Goal: Task Accomplishment & Management: Use online tool/utility

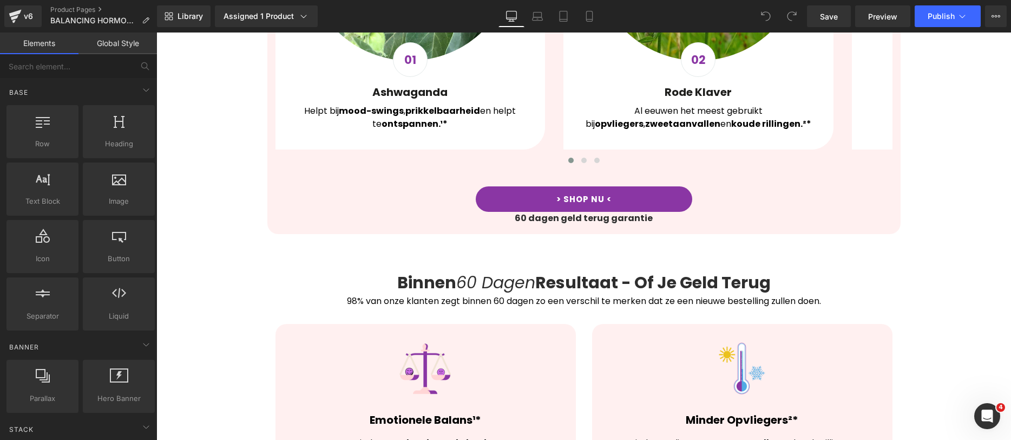
scroll to position [2963, 0]
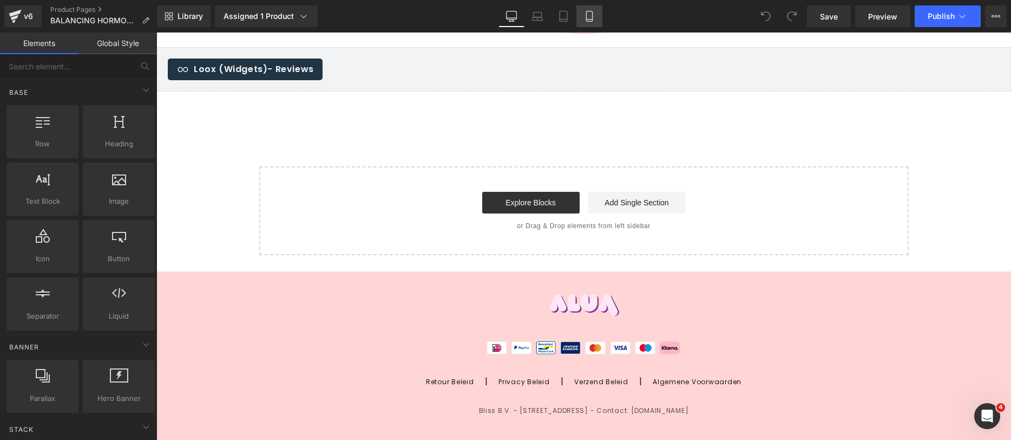
click at [602, 16] on link "Mobile" at bounding box center [589, 16] width 26 height 22
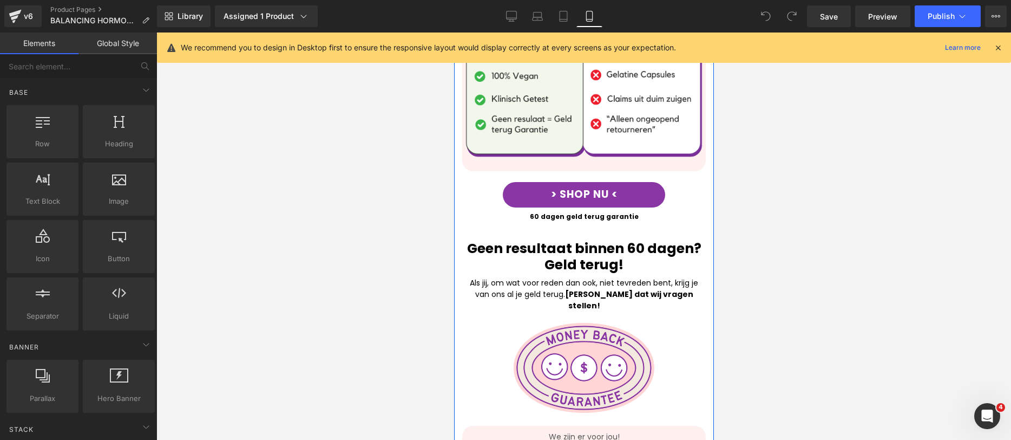
scroll to position [3018, 0]
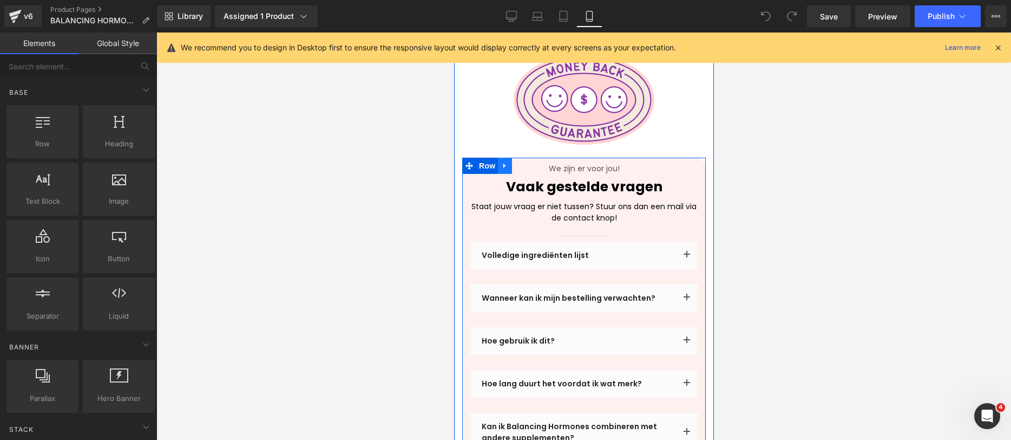
click at [499, 158] on link at bounding box center [504, 166] width 14 height 16
click at [477, 158] on span "Row" at bounding box center [487, 166] width 22 height 16
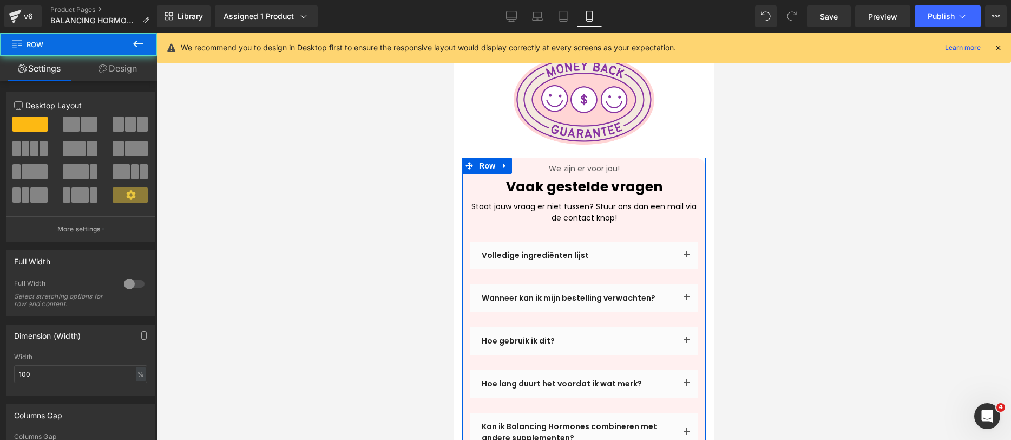
click at [124, 62] on link "Design" at bounding box center [117, 68] width 78 height 24
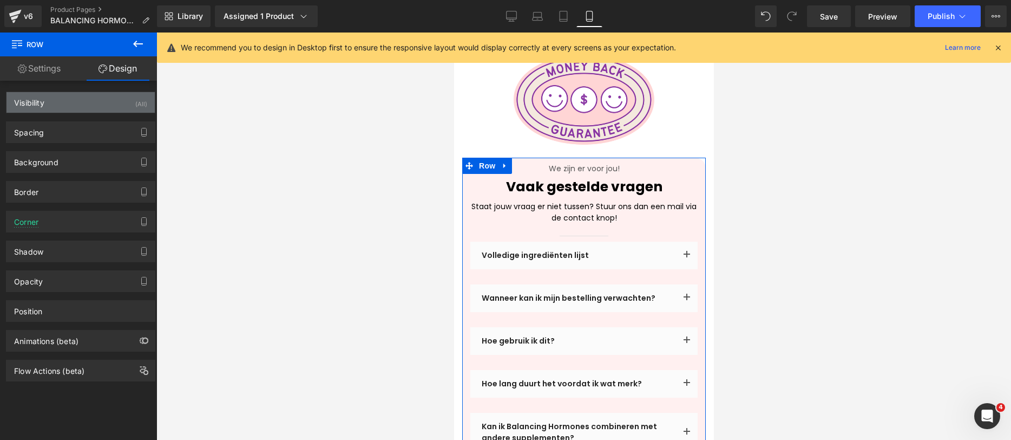
click at [74, 106] on div "Visibility (All)" at bounding box center [80, 102] width 148 height 21
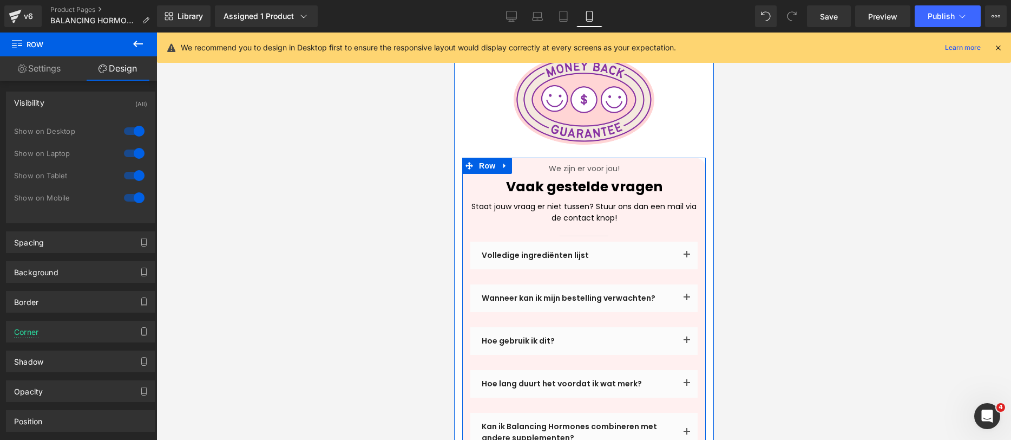
click at [460, 133] on div "Waarom Kiezen Voor Alua Balancing Hormone Capsules? Heading Hormone balance is …" at bounding box center [584, 180] width 260 height 1268
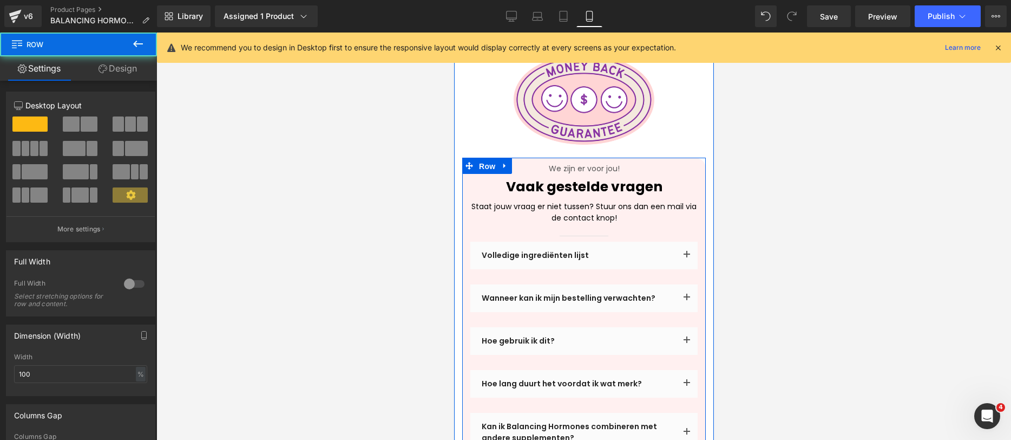
click at [476, 158] on span "Row" at bounding box center [487, 166] width 22 height 16
click at [503, 162] on icon at bounding box center [505, 166] width 8 height 8
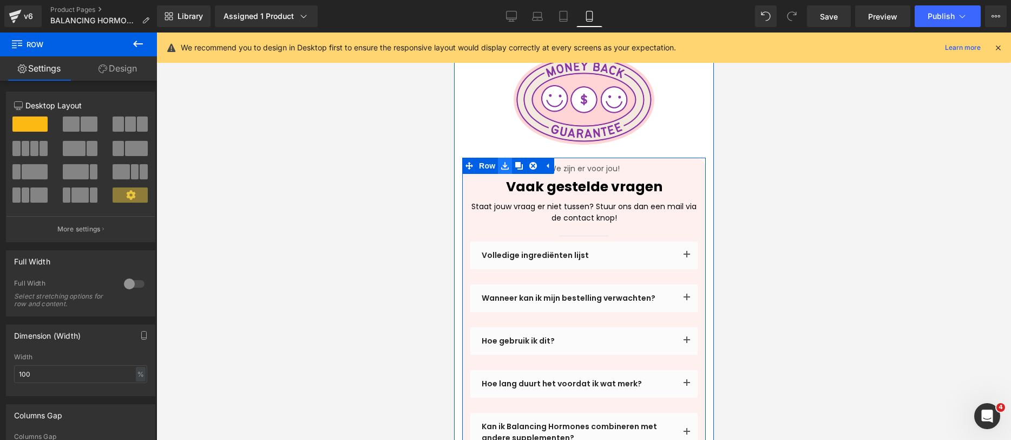
click at [506, 162] on icon at bounding box center [505, 166] width 8 height 8
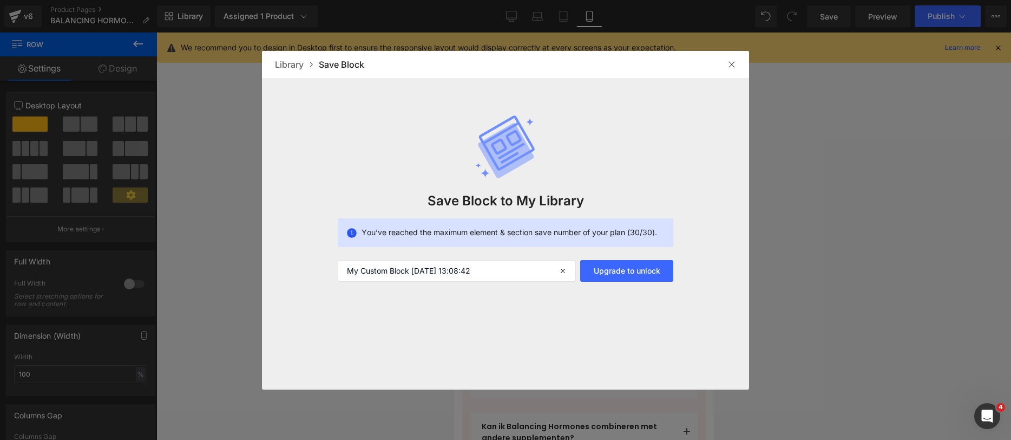
drag, startPoint x: 644, startPoint y: 276, endPoint x: 739, endPoint y: 72, distance: 225.2
click at [599, 158] on div "Save Block to My Library You’ve reached the maximum element & section save numb…" at bounding box center [505, 180] width 487 height 204
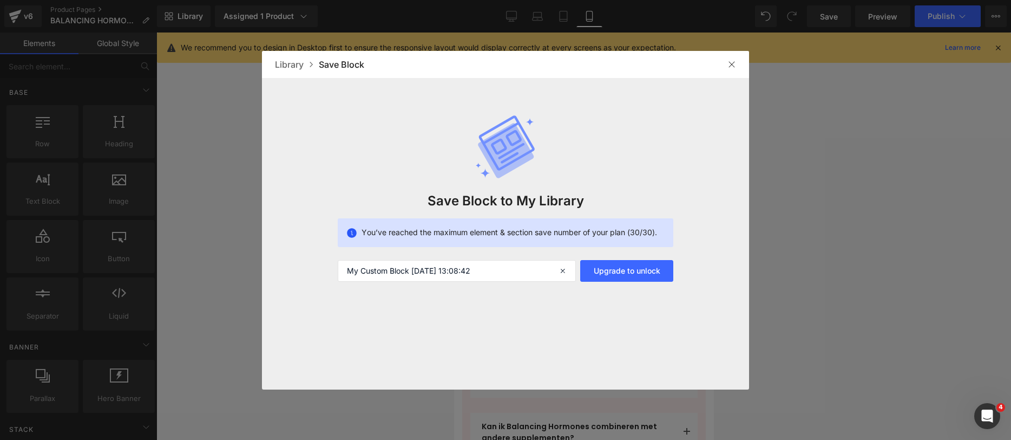
drag, startPoint x: 226, startPoint y: 27, endPoint x: 199, endPoint y: 16, distance: 29.4
click at [226, 27] on div at bounding box center [505, 220] width 1011 height 440
click at [163, 14] on div at bounding box center [505, 220] width 1011 height 440
click at [732, 66] on img at bounding box center [731, 64] width 9 height 9
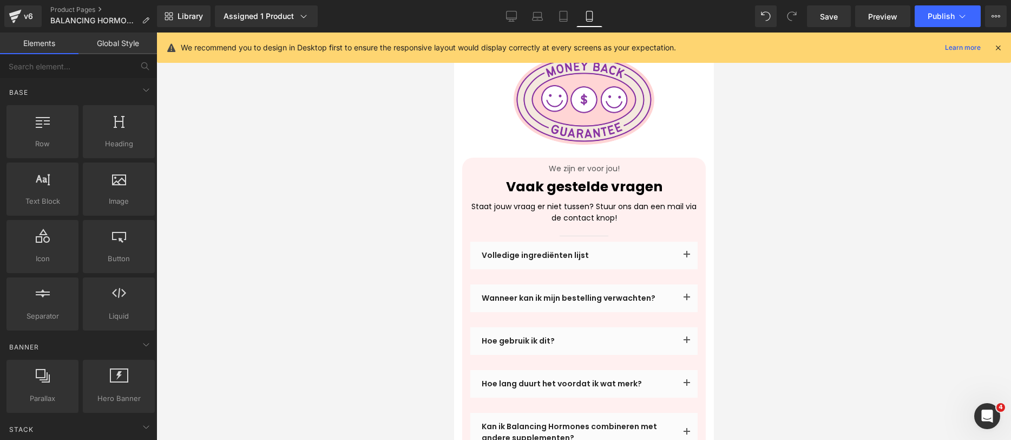
click at [202, 30] on div "Library Assigned 1 Product Product Preview Alua™ Balancing Hormone Capsules Man…" at bounding box center [584, 16] width 854 height 32
drag, startPoint x: 200, startPoint y: 21, endPoint x: 207, endPoint y: 34, distance: 14.0
click at [200, 21] on link "Library" at bounding box center [184, 16] width 54 height 22
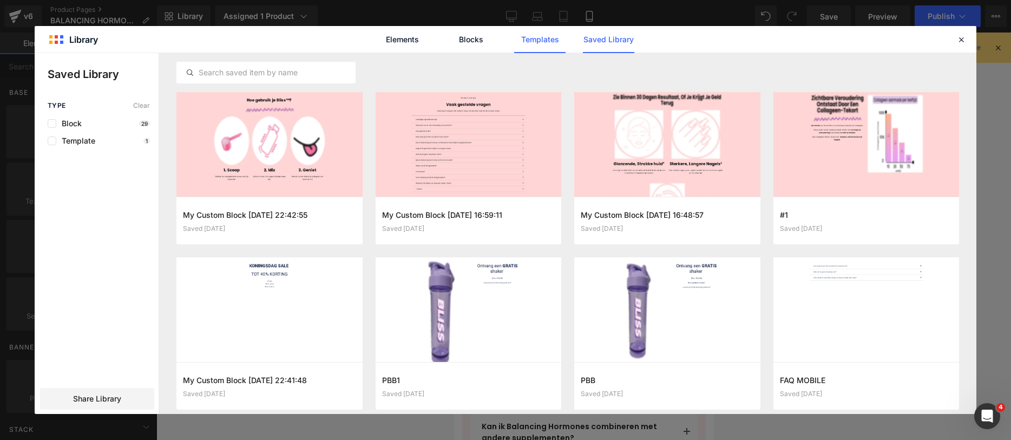
click at [529, 37] on link "Templates" at bounding box center [539, 39] width 51 height 27
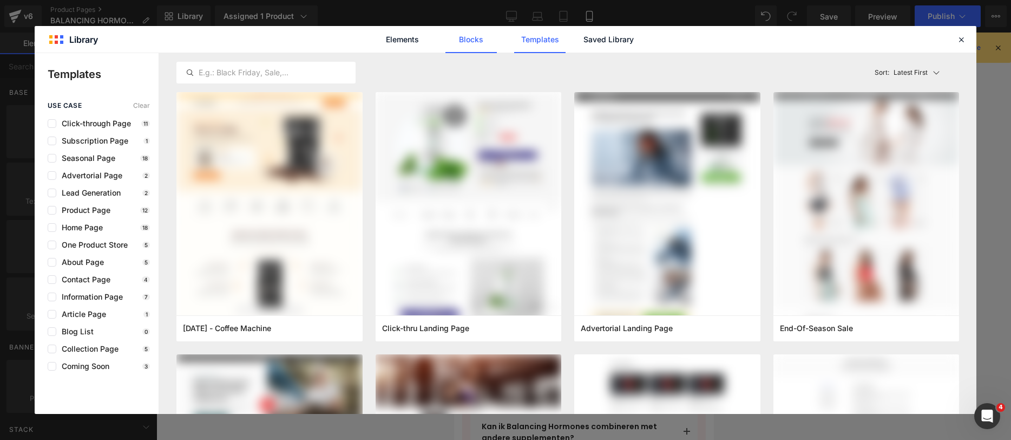
click at [583, 42] on link "Blocks" at bounding box center [608, 39] width 51 height 27
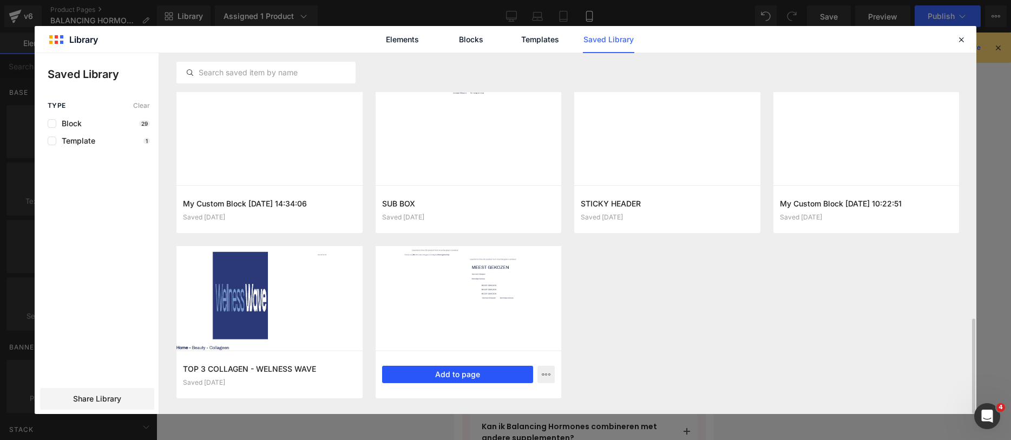
scroll to position [1003, 0]
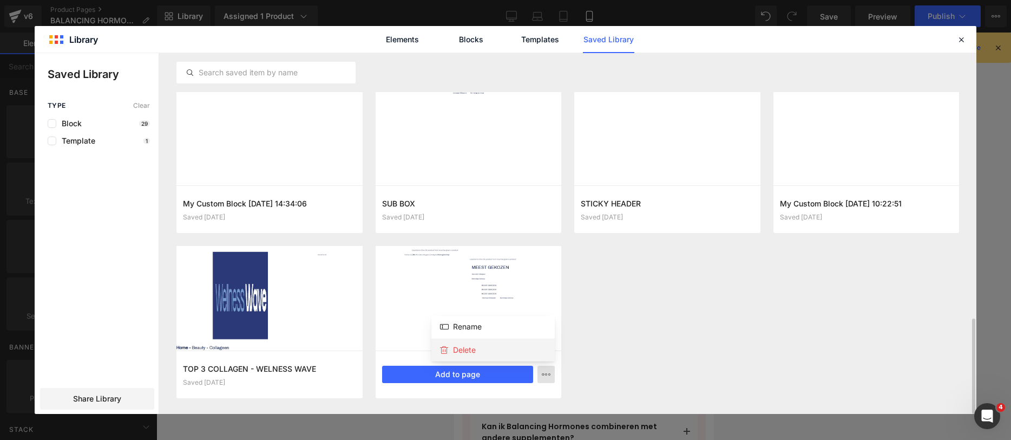
click at [0, 0] on div "Delete" at bounding box center [0, 0] width 0 height 0
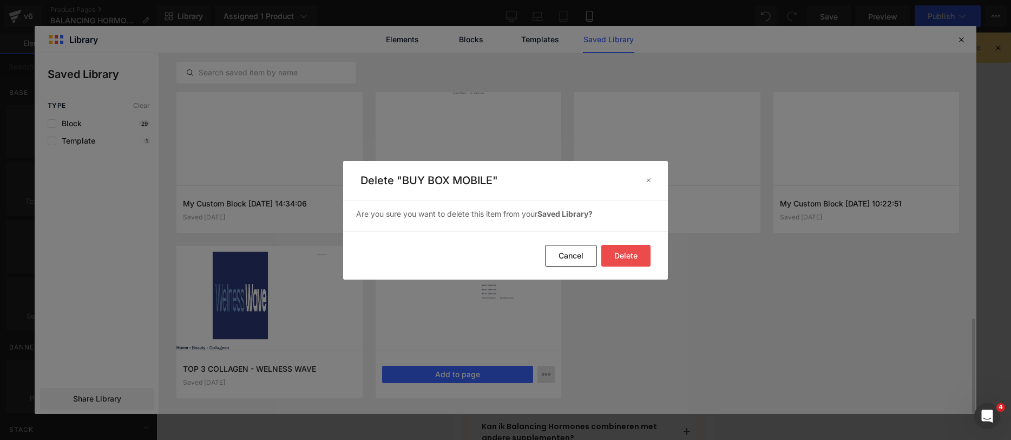
click at [617, 246] on button "Delete" at bounding box center [625, 256] width 49 height 22
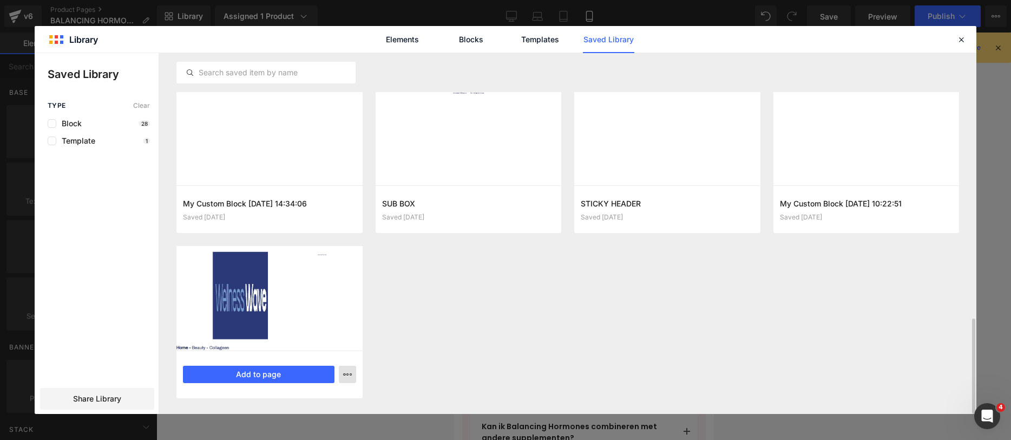
click at [353, 373] on button "button" at bounding box center [347, 373] width 17 height 17
click at [0, 0] on div "Delete" at bounding box center [0, 0] width 0 height 0
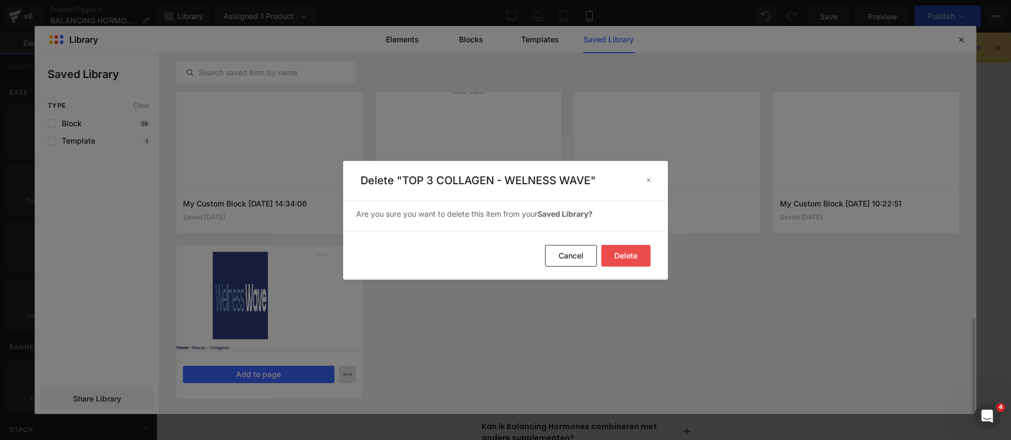
drag, startPoint x: 601, startPoint y: 260, endPoint x: 611, endPoint y: 260, distance: 9.8
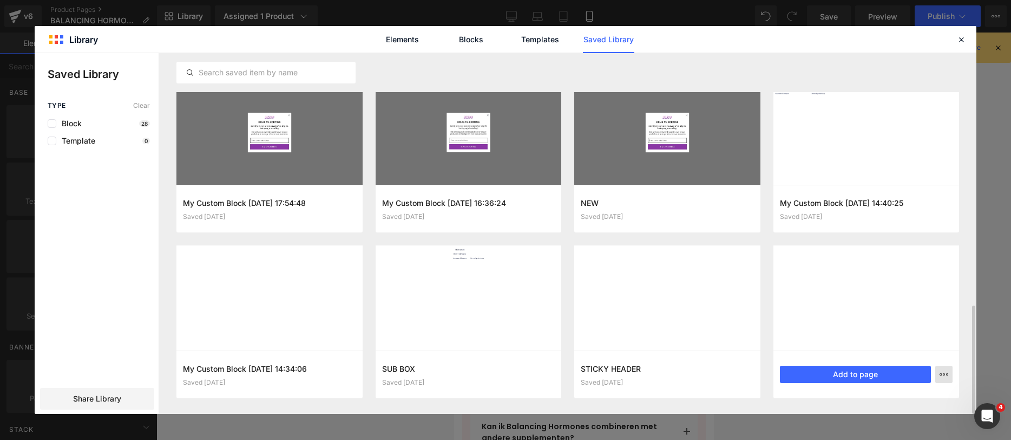
click at [949, 370] on button "button" at bounding box center [943, 373] width 17 height 17
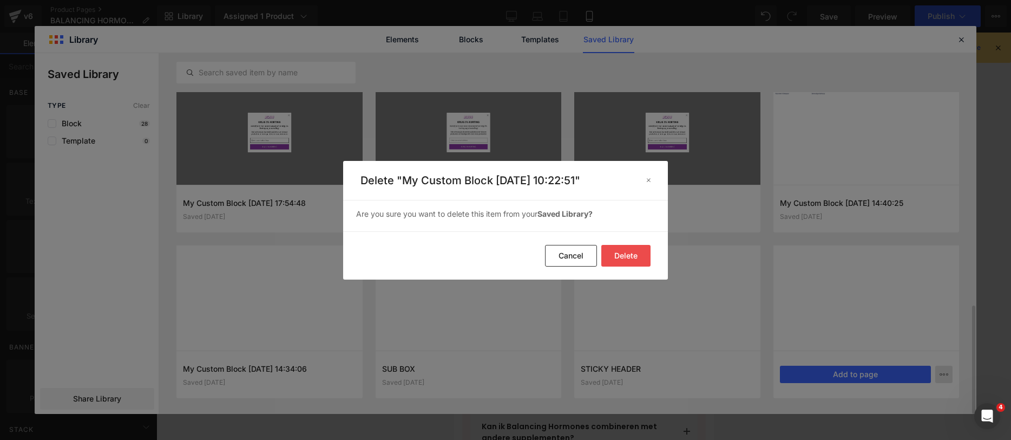
click at [0, 0] on button "Delete" at bounding box center [0, 0] width 0 height 0
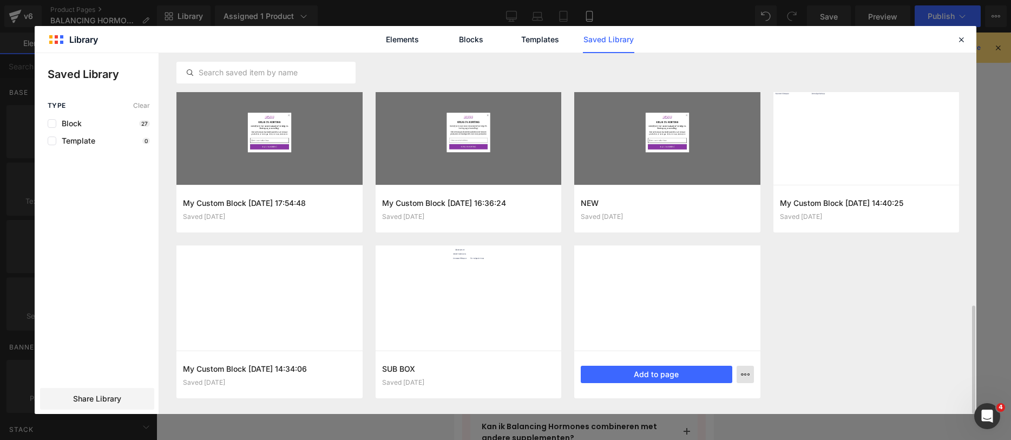
click at [738, 375] on button "button" at bounding box center [745, 373] width 17 height 17
click at [524, 372] on div at bounding box center [506, 233] width 942 height 360
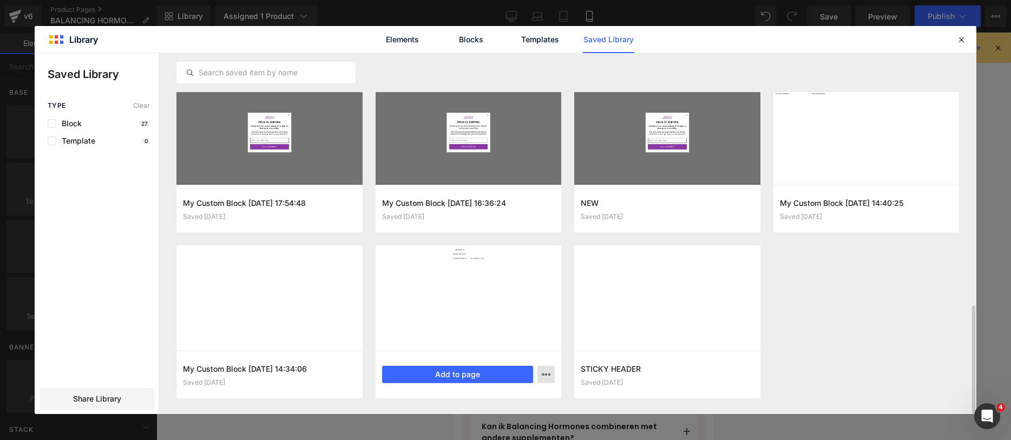
click at [540, 374] on button "button" at bounding box center [545, 373] width 17 height 17
click at [498, 351] on div "Delete" at bounding box center [492, 349] width 123 height 23
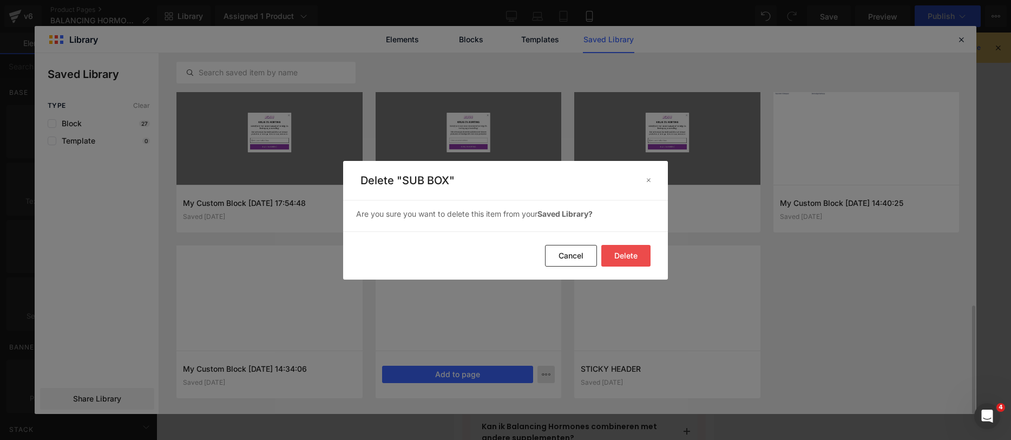
click at [0, 0] on div "Delete Cancel" at bounding box center [0, 0] width 0 height 0
click at [0, 0] on button "Delete" at bounding box center [0, 0] width 0 height 0
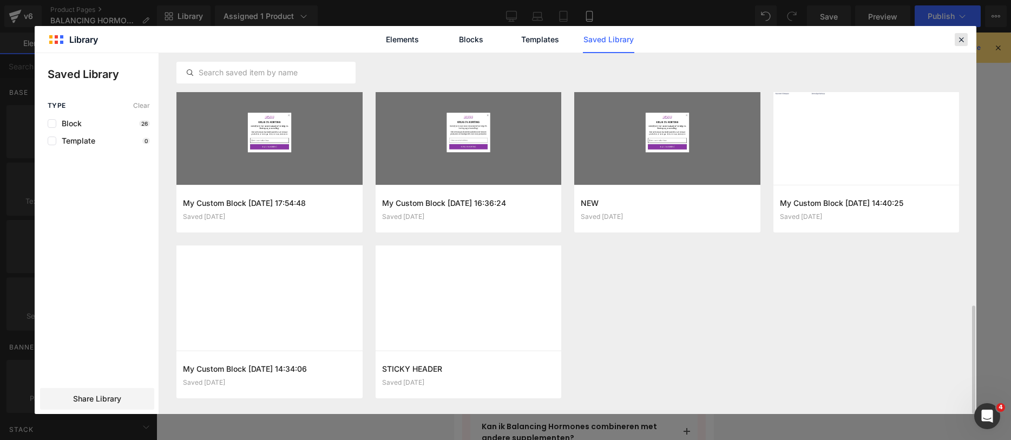
click at [966, 42] on header "Library Elements Blocks Templates Saved Library" at bounding box center [506, 39] width 942 height 27
click at [962, 37] on icon at bounding box center [961, 40] width 10 height 10
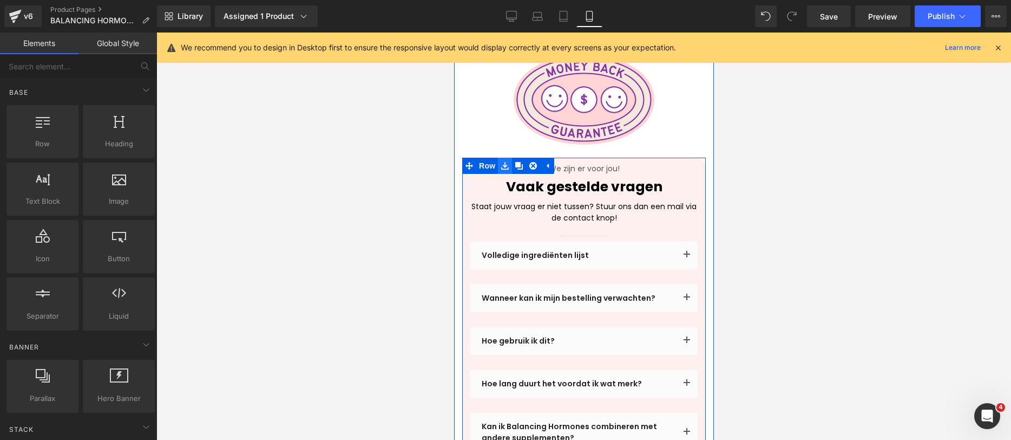
click at [505, 162] on icon at bounding box center [505, 166] width 8 height 8
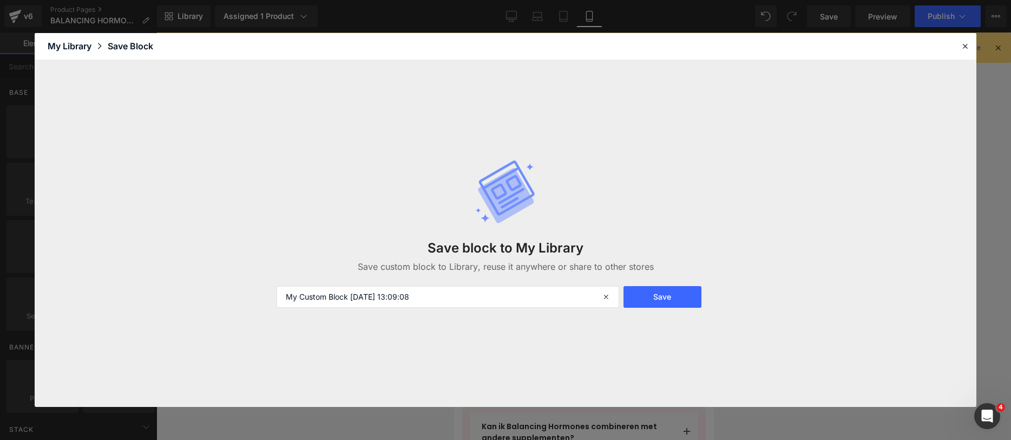
click at [669, 284] on div "Save block to My Library Save custom block to Library, reuse it anywhere or sha…" at bounding box center [505, 233] width 471 height 192
click at [670, 287] on button "Save" at bounding box center [663, 297] width 78 height 22
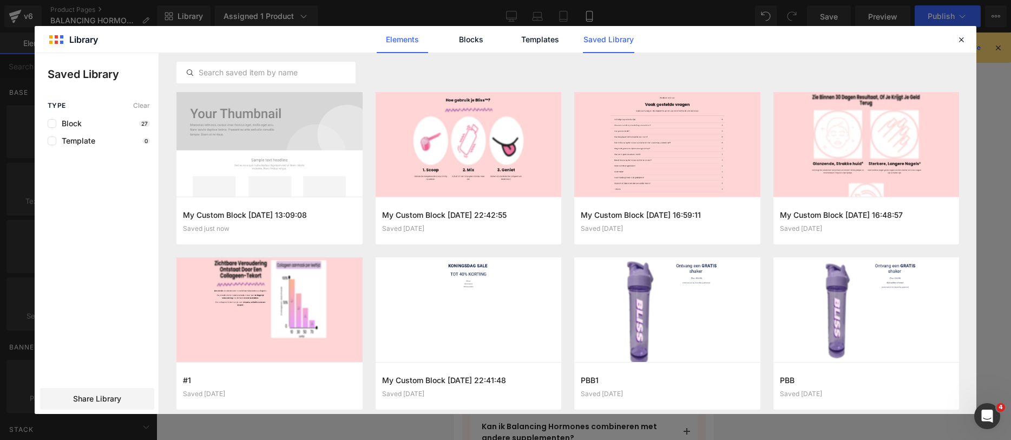
click at [514, 35] on link "Elements" at bounding box center [539, 39] width 51 height 27
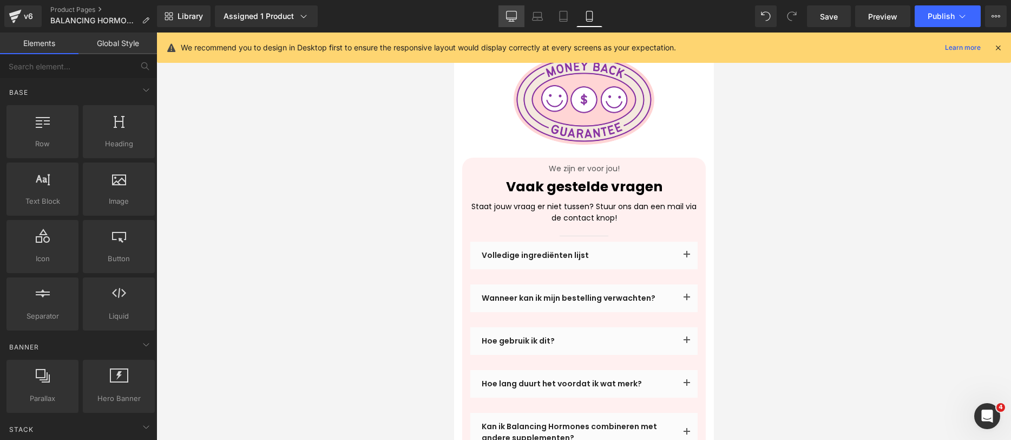
click at [516, 12] on icon at bounding box center [511, 16] width 11 height 11
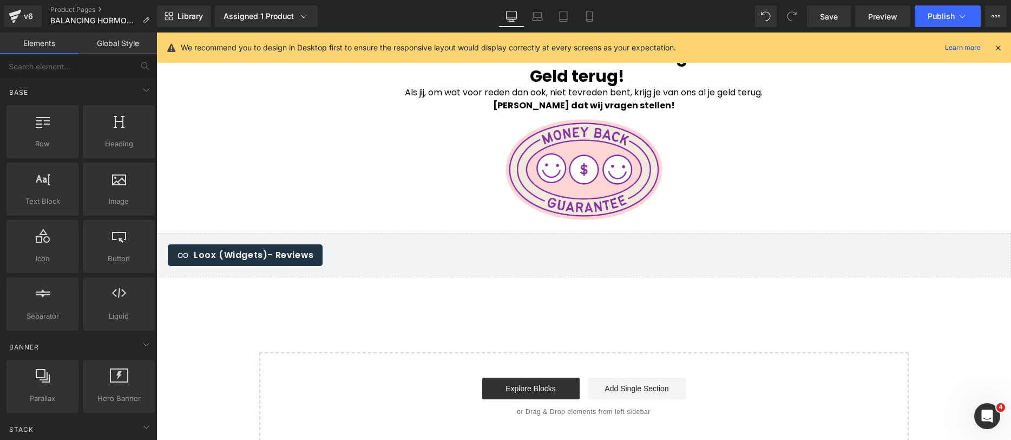
scroll to position [2809, 0]
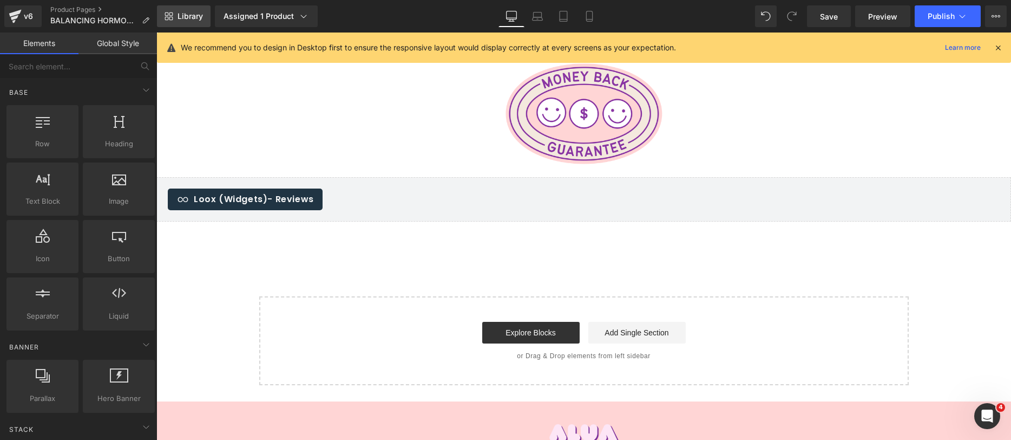
click at [199, 12] on span "Library" at bounding box center [190, 16] width 25 height 10
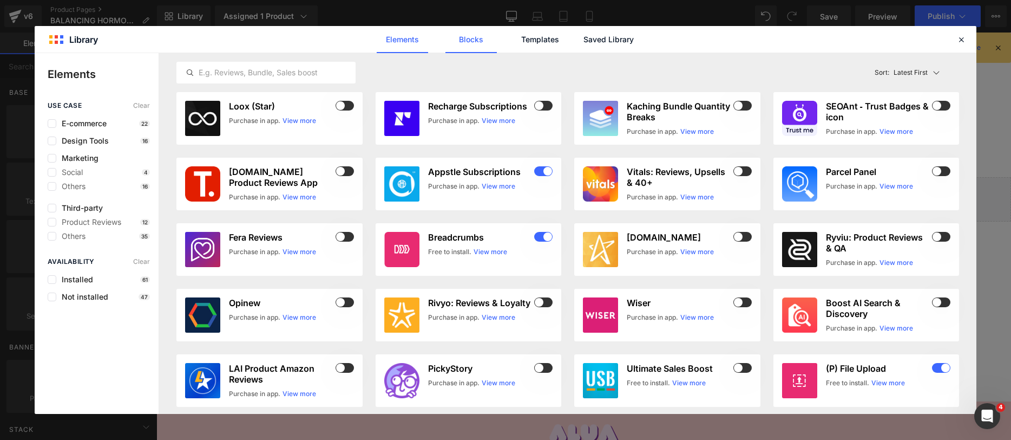
drag, startPoint x: 456, startPoint y: 37, endPoint x: 462, endPoint y: 37, distance: 6.0
click at [583, 37] on link "Blocks" at bounding box center [608, 39] width 51 height 27
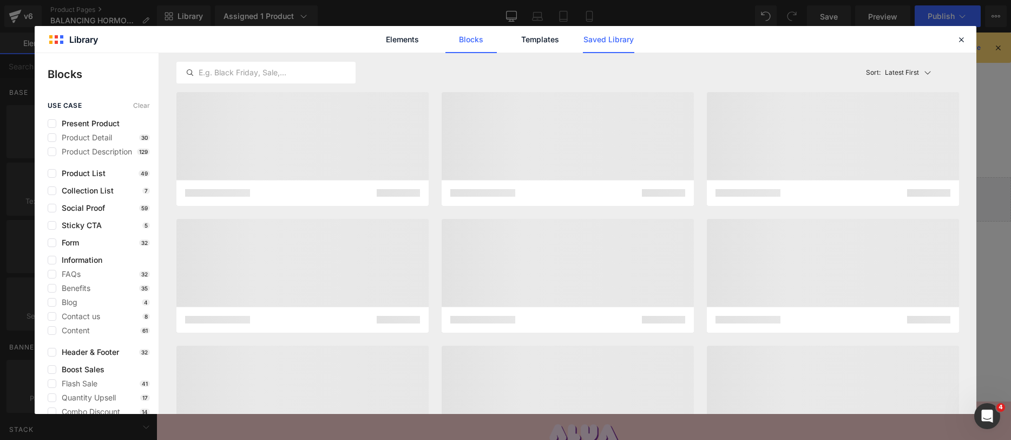
click at [0, 0] on link "Saved Library" at bounding box center [0, 0] width 0 height 0
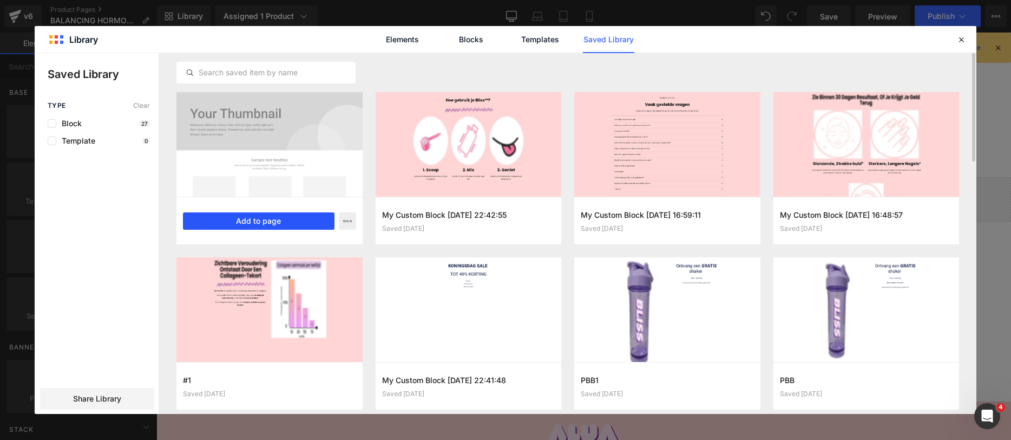
click at [286, 219] on button "Add to page" at bounding box center [259, 220] width 152 height 17
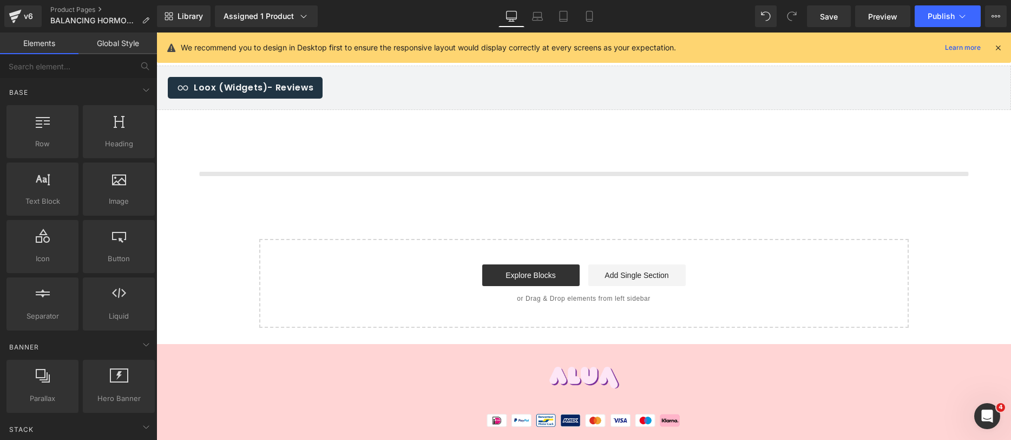
scroll to position [2940, 0]
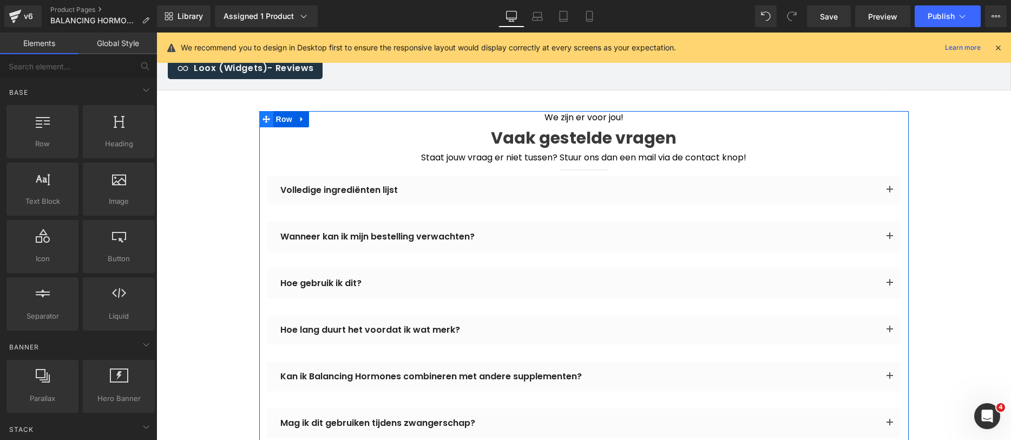
click at [268, 111] on span at bounding box center [266, 119] width 14 height 16
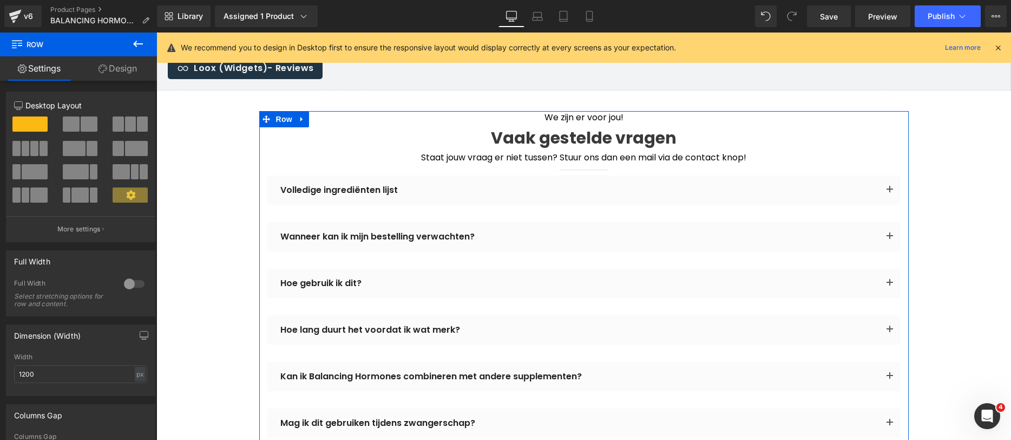
click at [122, 64] on link "Design" at bounding box center [117, 68] width 78 height 24
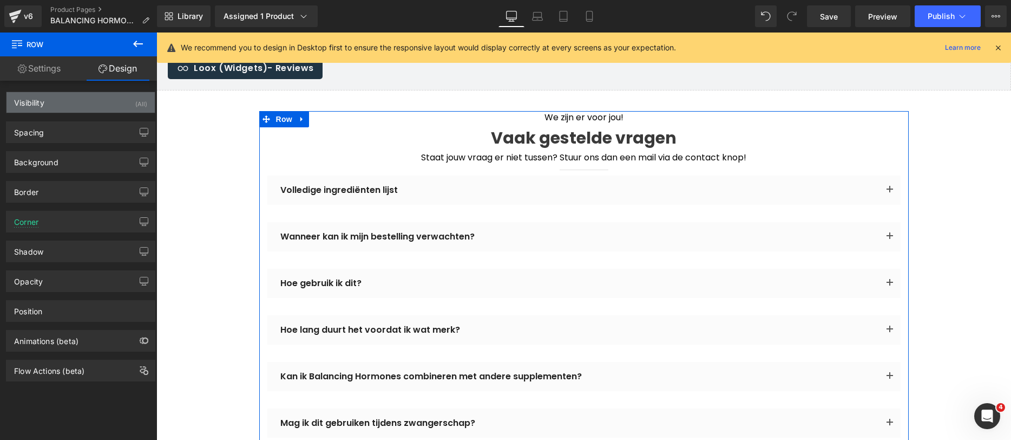
click at [127, 108] on div "Visibility (All)" at bounding box center [80, 102] width 148 height 21
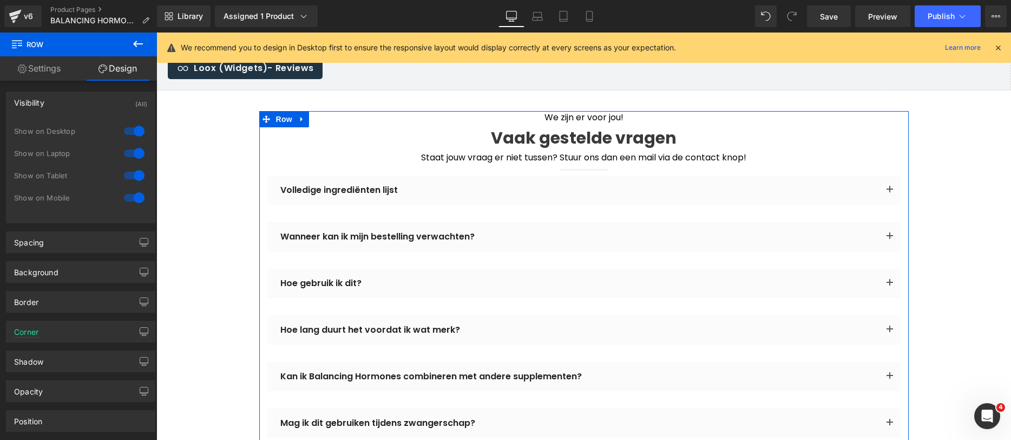
drag, startPoint x: 132, startPoint y: 198, endPoint x: 132, endPoint y: 161, distance: 36.3
click at [132, 198] on div at bounding box center [134, 197] width 26 height 17
click at [132, 160] on div at bounding box center [134, 153] width 26 height 17
click at [132, 174] on div at bounding box center [134, 175] width 26 height 17
click at [126, 152] on div at bounding box center [134, 153] width 26 height 17
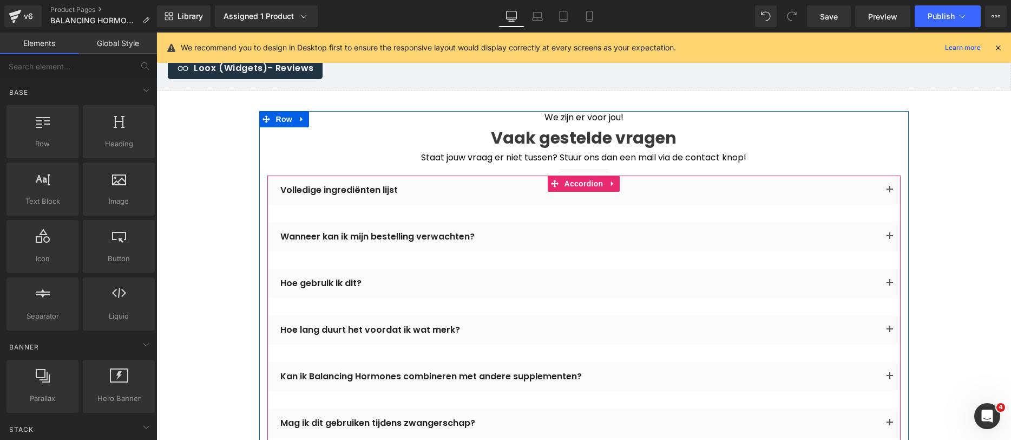
scroll to position [3114, 0]
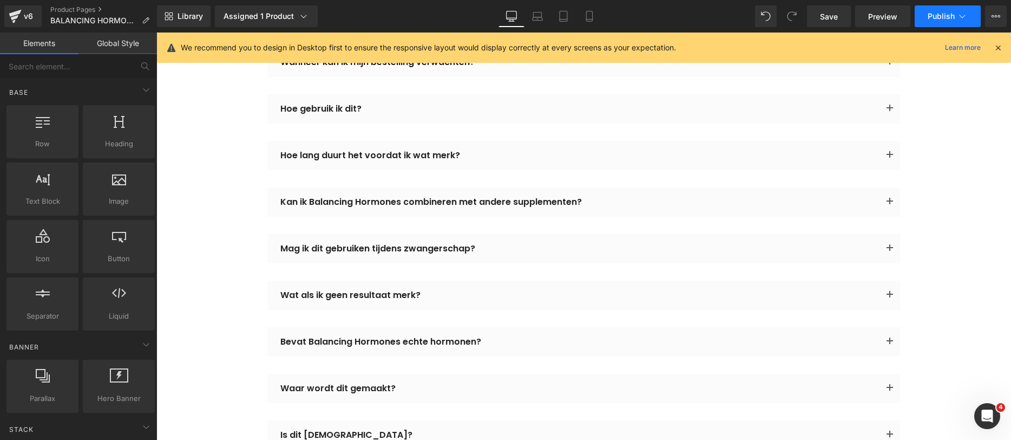
click at [941, 21] on button "Publish" at bounding box center [948, 16] width 66 height 22
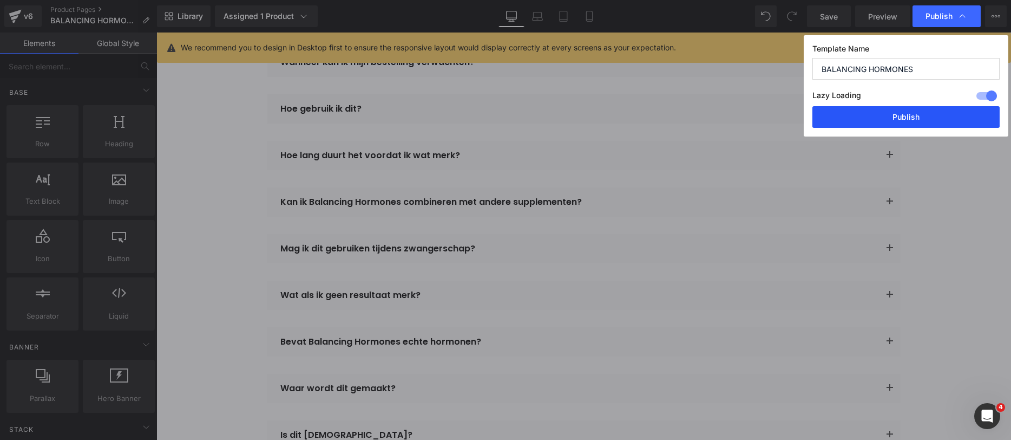
click at [918, 110] on button "Publish" at bounding box center [905, 117] width 187 height 22
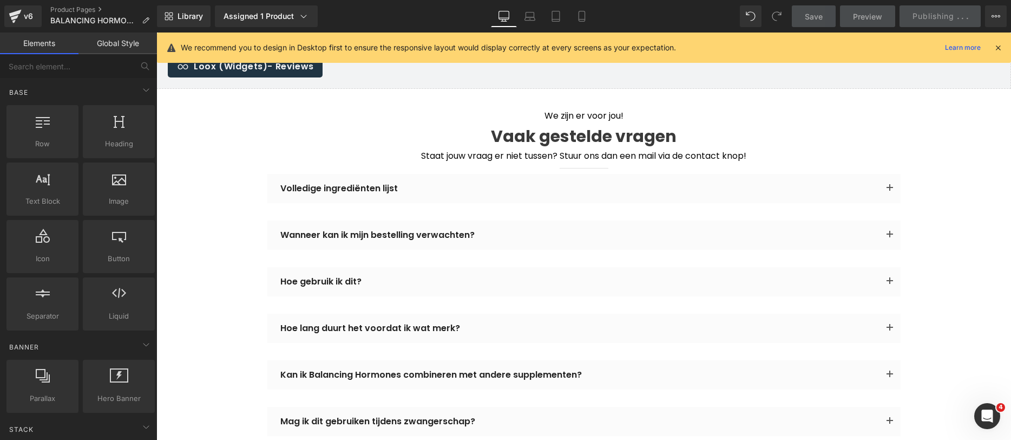
scroll to position [3337, 0]
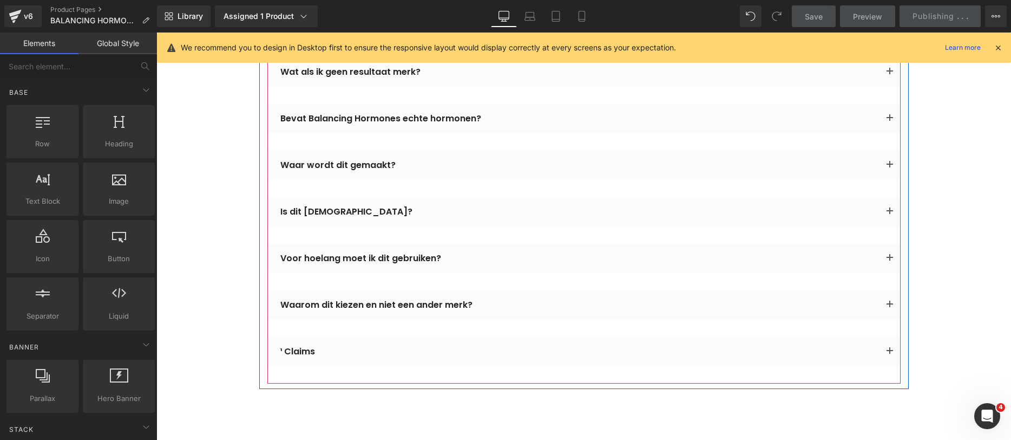
click at [887, 337] on button "button" at bounding box center [890, 351] width 22 height 29
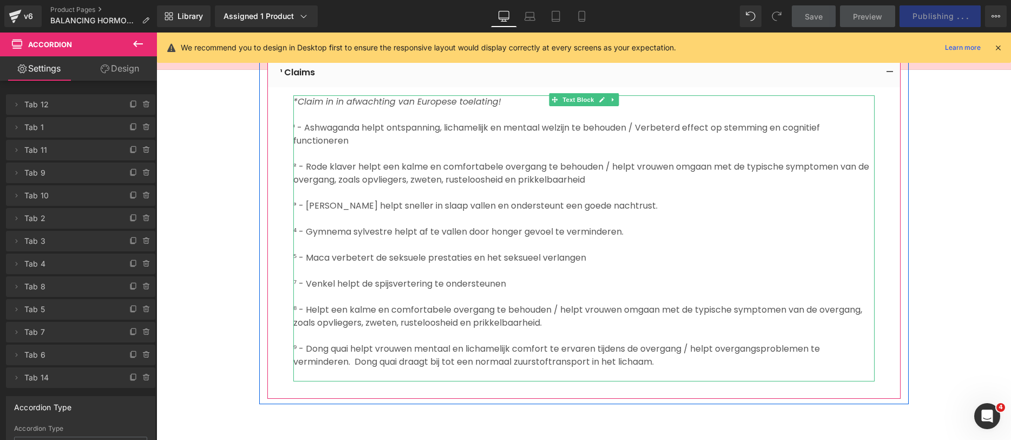
scroll to position [3610, 0]
